Goal: Complete application form: Complete application form

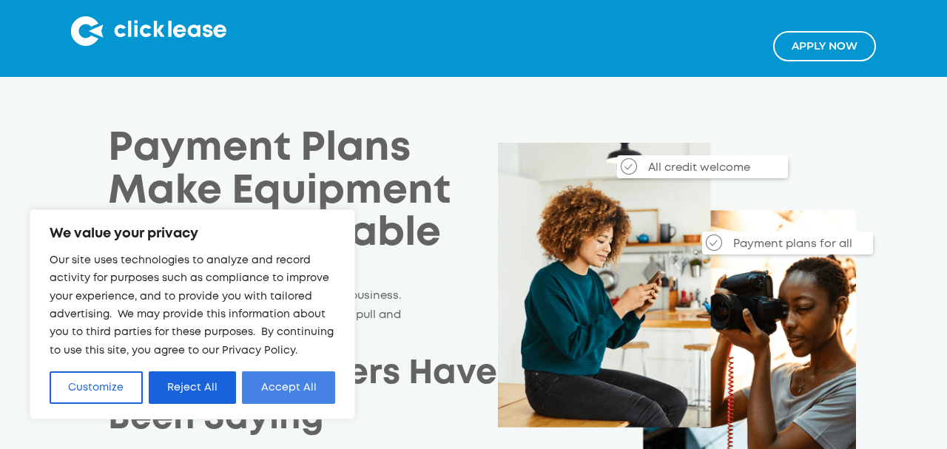
click at [303, 386] on button "Accept All" at bounding box center [288, 388] width 93 height 33
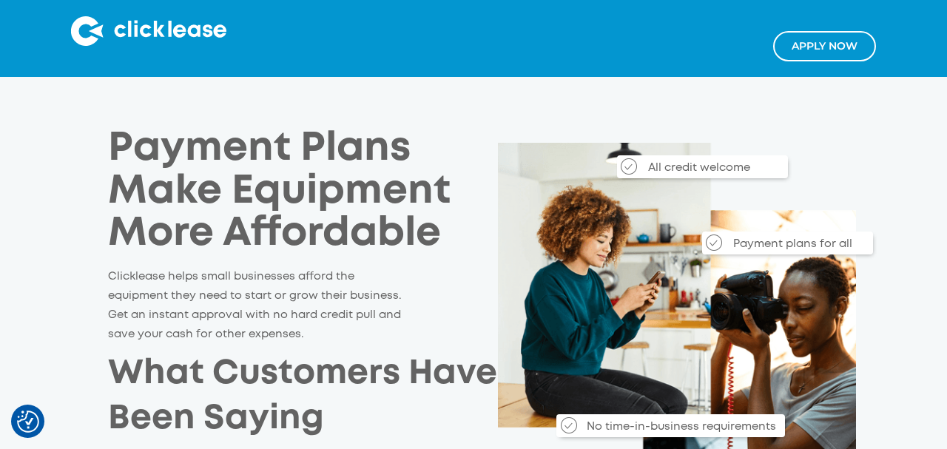
click at [876, 47] on link "Apply NOw" at bounding box center [825, 46] width 103 height 30
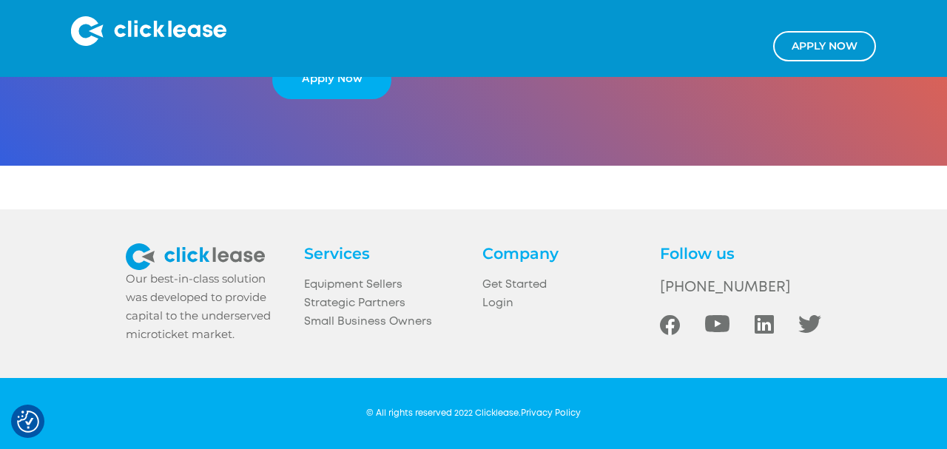
scroll to position [3035, 0]
click at [318, 99] on link "Apply Now" at bounding box center [331, 80] width 119 height 38
click at [312, 99] on link "Apply Now" at bounding box center [331, 80] width 119 height 38
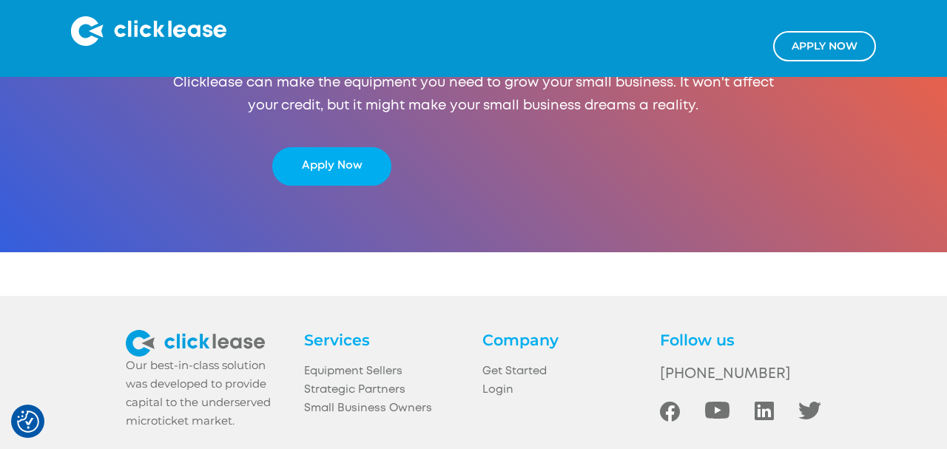
scroll to position [2795, 0]
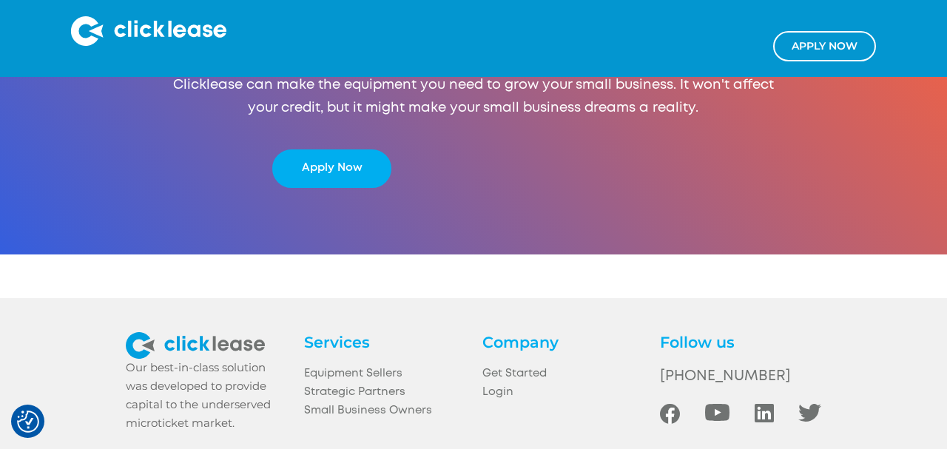
click at [876, 53] on link "Apply NOw" at bounding box center [825, 46] width 103 height 30
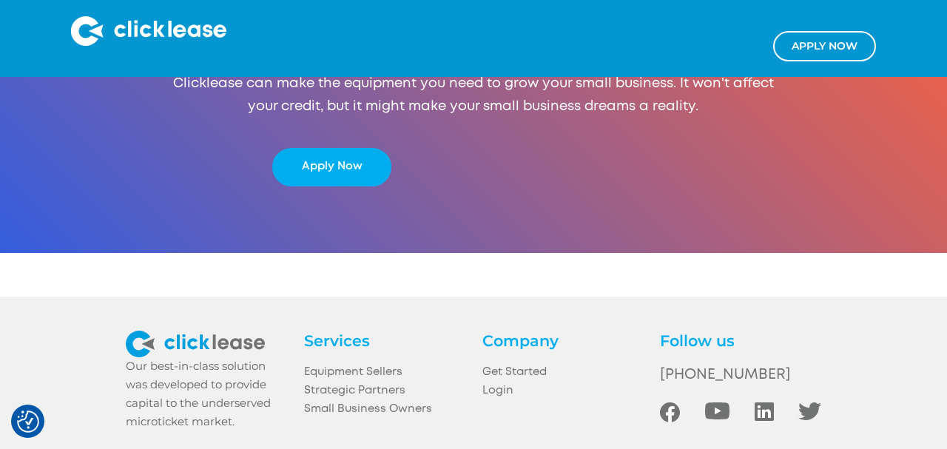
scroll to position [3090, 0]
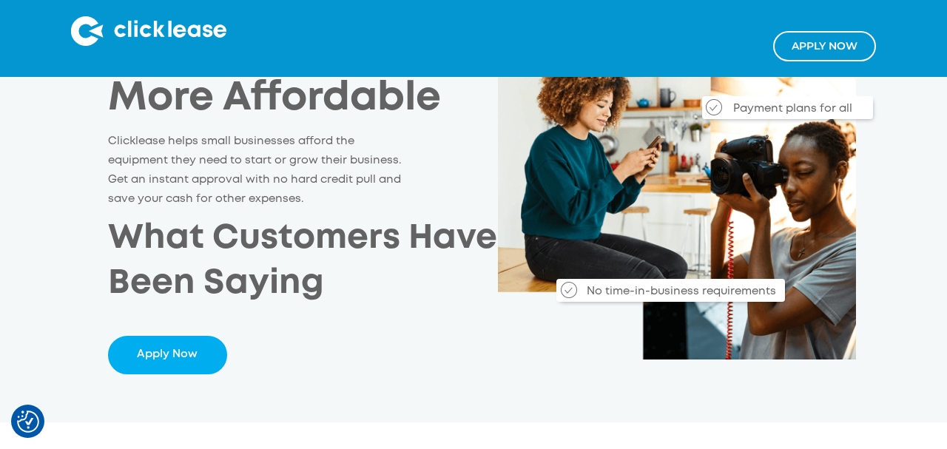
scroll to position [0, 0]
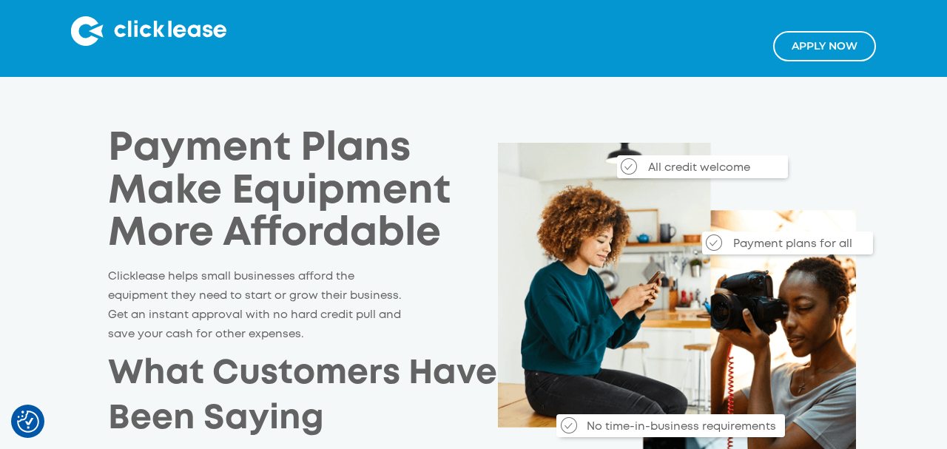
click at [876, 56] on link "Apply NOw" at bounding box center [825, 46] width 103 height 30
click at [876, 60] on link "Apply NOw" at bounding box center [825, 46] width 103 height 30
